Goal: Task Accomplishment & Management: Manage account settings

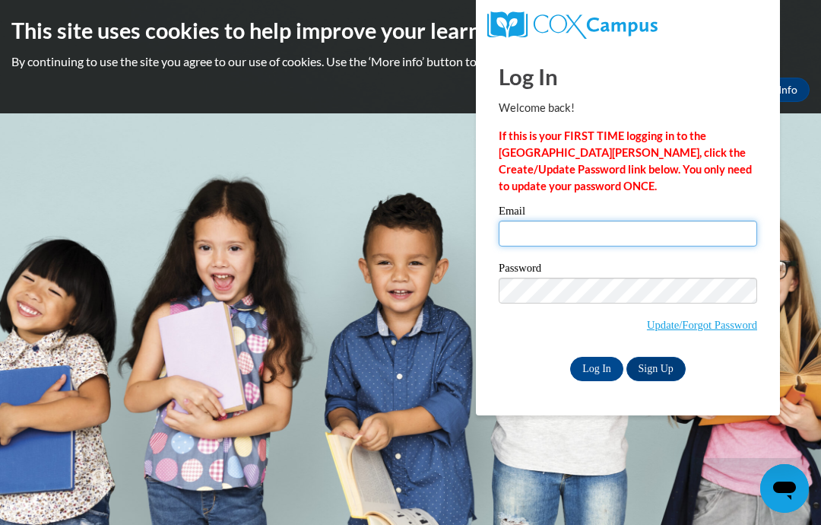
click at [578, 221] on input "Email" at bounding box center [628, 234] width 259 height 26
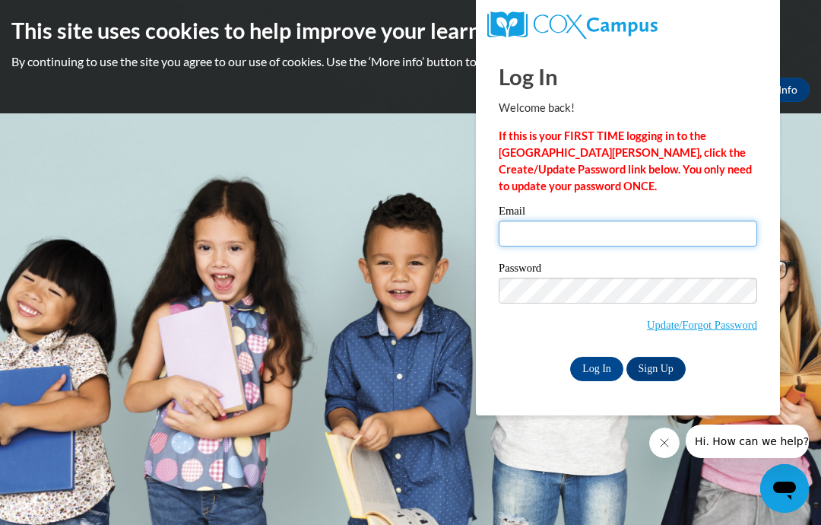
type input "[EMAIL_ADDRESS][DOMAIN_NAME]"
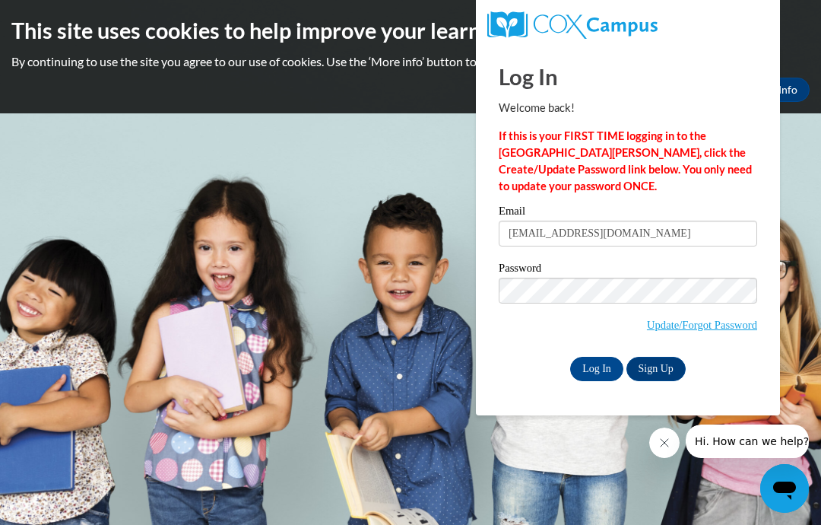
click at [598, 361] on input "Log In" at bounding box center [596, 369] width 53 height 24
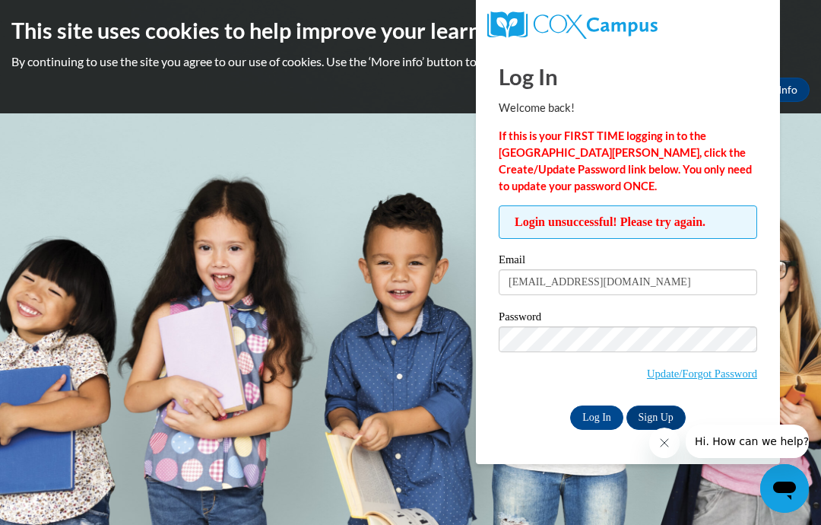
click at [702, 371] on link "Update/Forgot Password" at bounding box center [702, 373] width 110 height 12
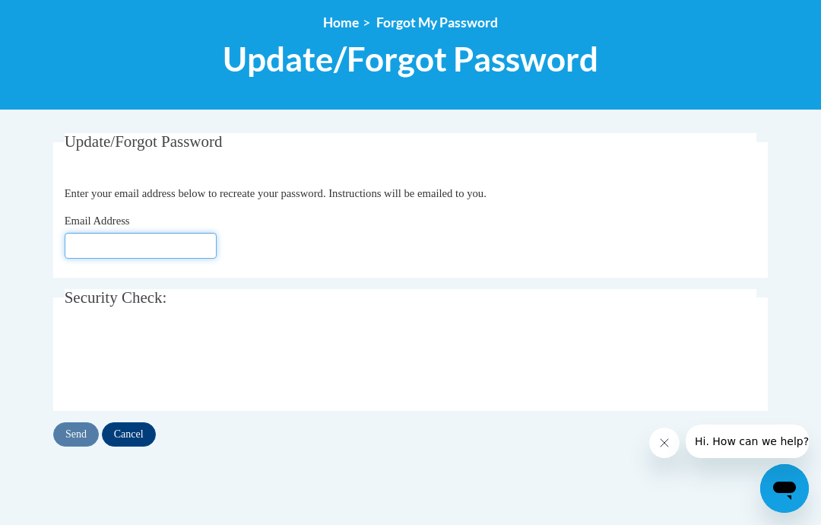
click at [145, 256] on input "Email Address" at bounding box center [141, 246] width 152 height 26
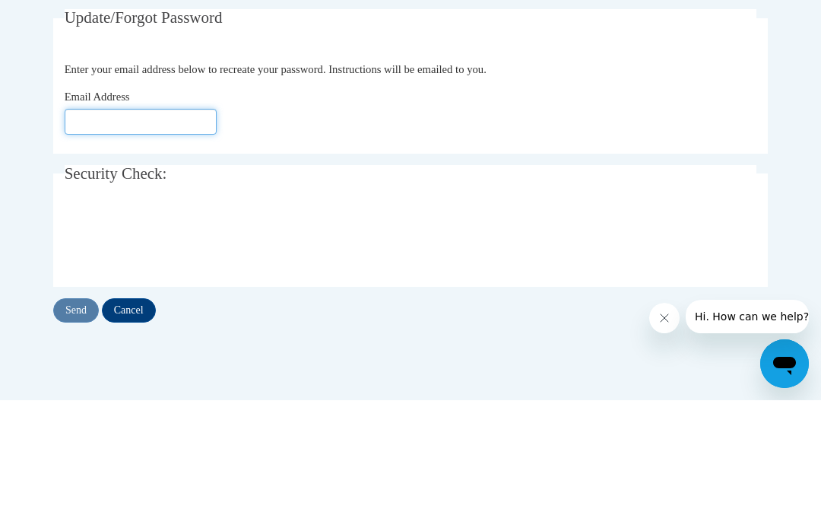
type input "[EMAIL_ADDRESS][DOMAIN_NAME]"
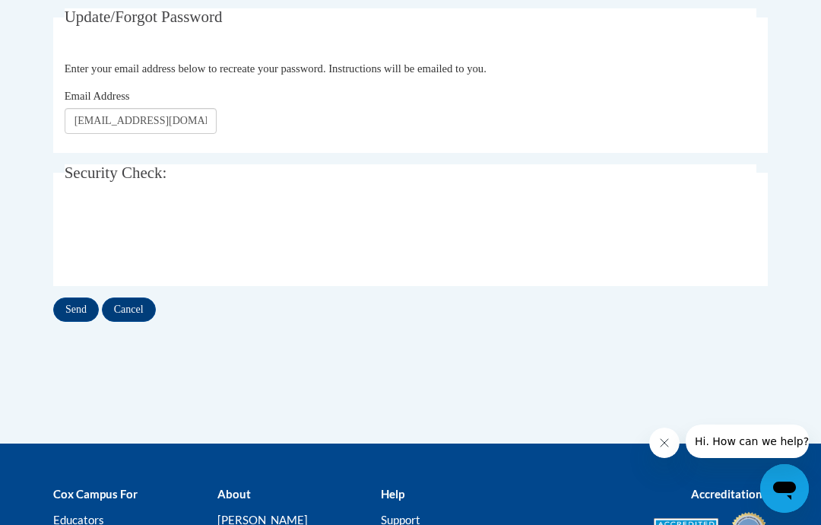
click at [80, 302] on input "Send" at bounding box center [76, 309] width 46 height 24
